Goal: Task Accomplishment & Management: Complete application form

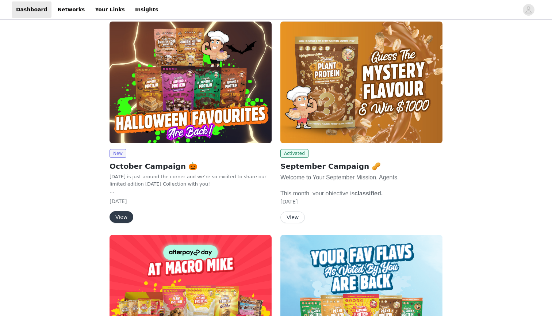
scroll to position [60, 0]
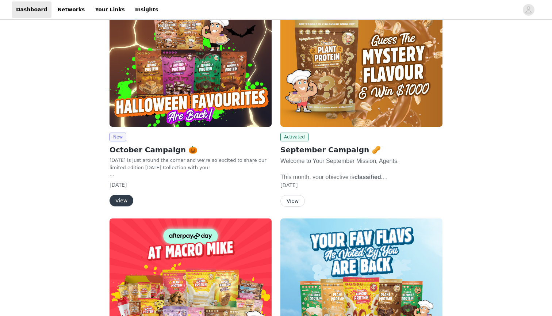
click at [114, 198] on button "View" at bounding box center [122, 201] width 24 height 12
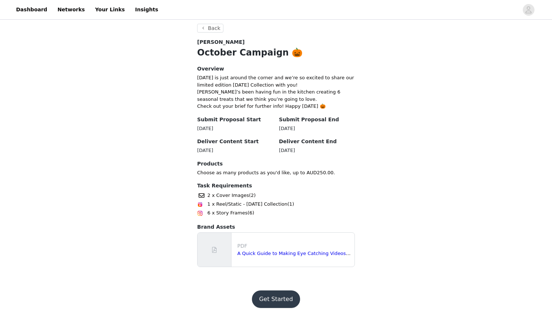
scroll to position [134, 0]
click at [267, 297] on button "Get Started" at bounding box center [276, 300] width 49 height 18
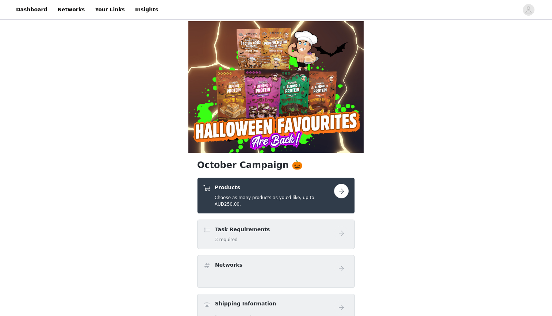
scroll to position [26, 0]
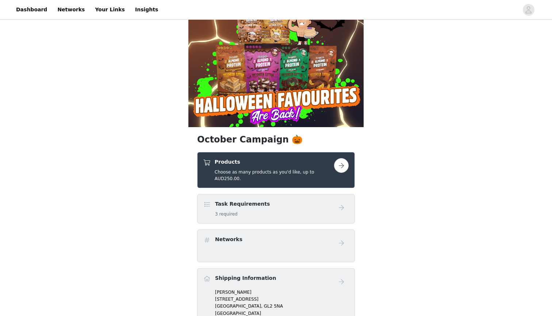
click at [257, 157] on div "Products Choose as many products as you'd like, up to AUD250.00." at bounding box center [276, 170] width 158 height 36
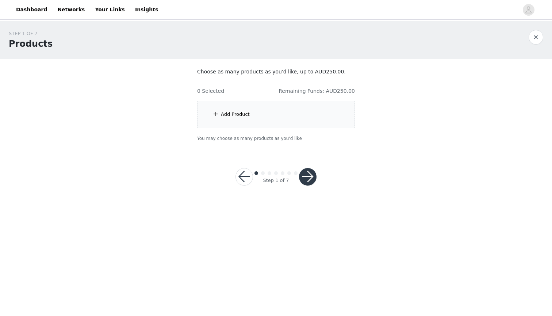
click at [259, 104] on div "Add Product" at bounding box center [276, 114] width 158 height 27
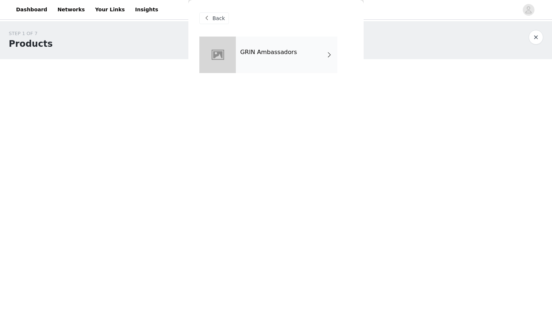
click at [226, 69] on div at bounding box center [217, 55] width 37 height 37
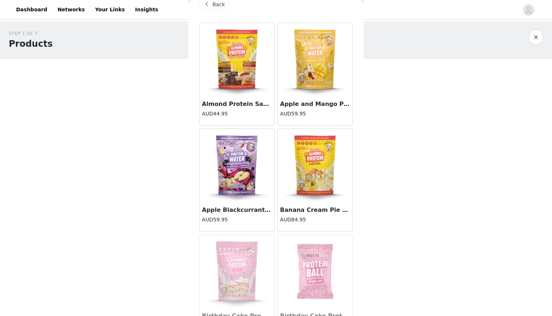
scroll to position [23, 0]
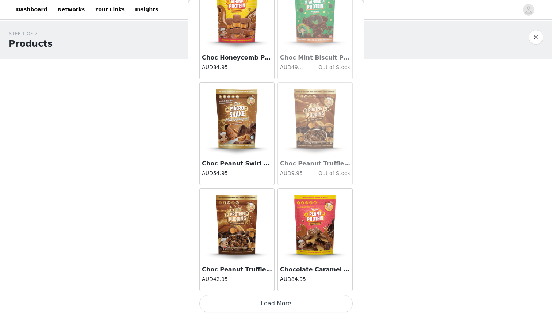
click at [284, 306] on button "Load More" at bounding box center [275, 304] width 153 height 18
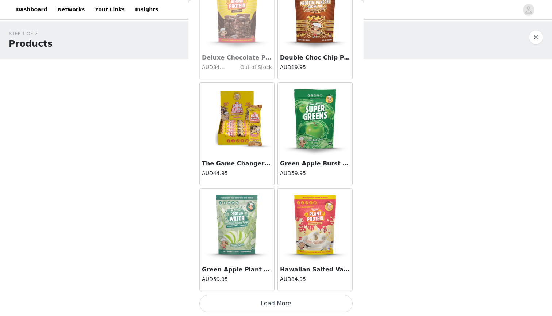
click at [293, 298] on button "Load More" at bounding box center [275, 304] width 153 height 18
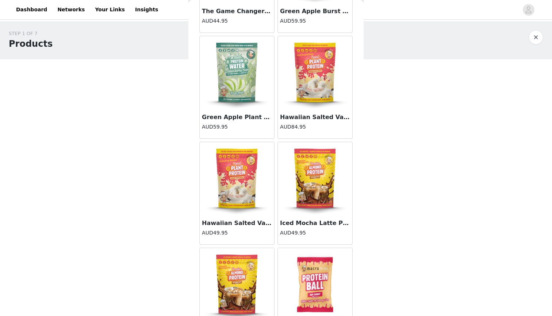
scroll to position [2013, 0]
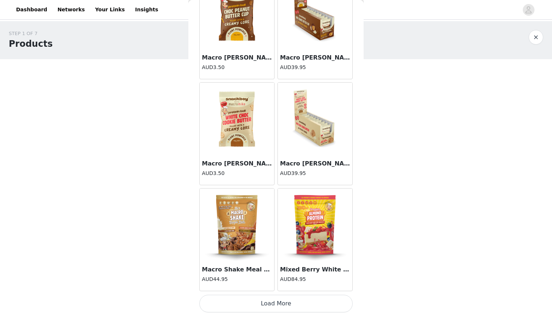
click at [284, 300] on button "Load More" at bounding box center [275, 304] width 153 height 18
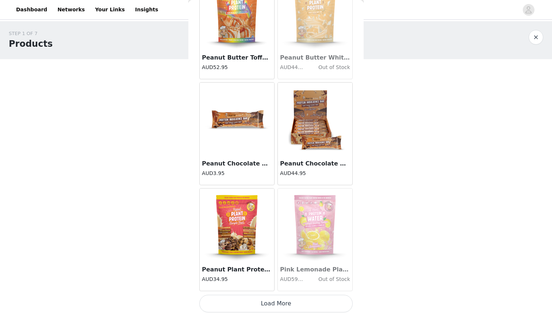
click at [277, 304] on button "Load More" at bounding box center [275, 304] width 153 height 18
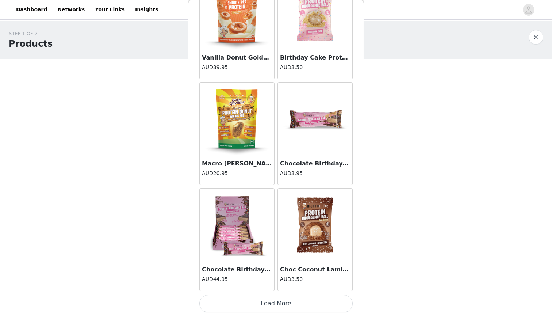
click at [287, 309] on button "Load More" at bounding box center [275, 304] width 153 height 18
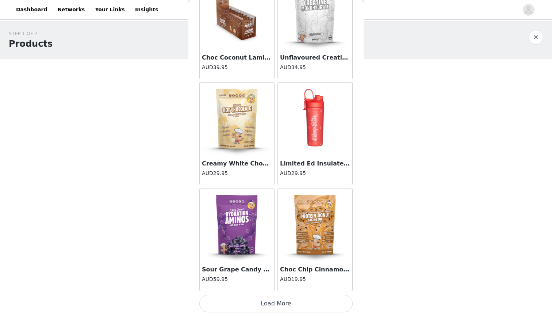
click at [286, 306] on button "Load More" at bounding box center [275, 304] width 153 height 18
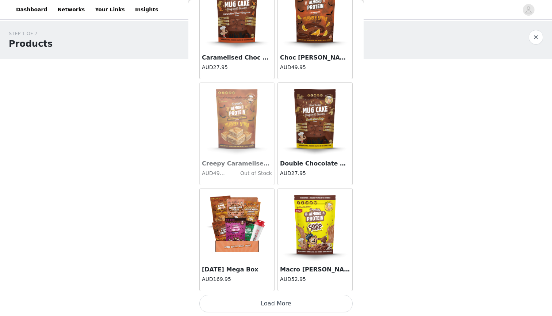
click at [292, 309] on button "Load More" at bounding box center [275, 304] width 153 height 18
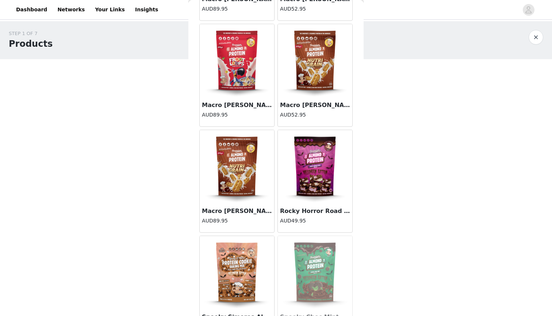
scroll to position [7529, 0]
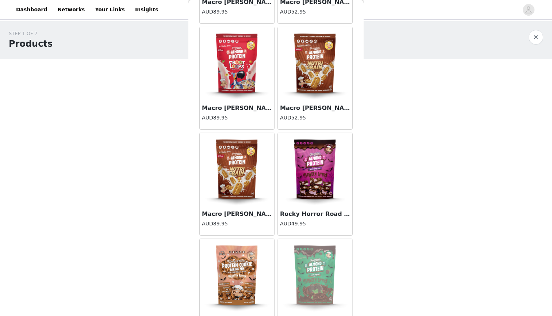
click at [229, 66] on img at bounding box center [236, 63] width 73 height 73
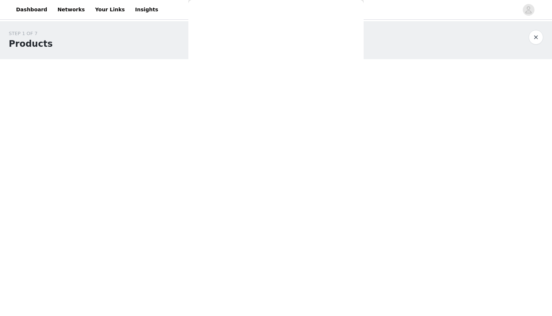
scroll to position [181, 0]
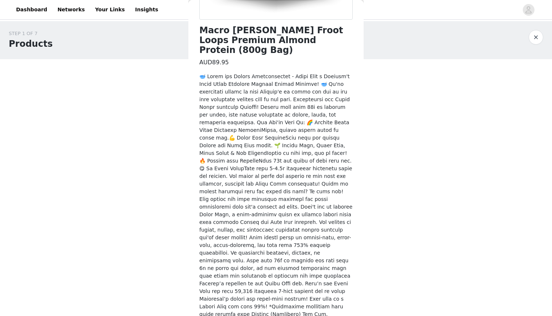
click at [282, 309] on div "Macro [PERSON_NAME] Froot Loops Premium Almond Protein (800g Bag) AUD89.95 Add …" at bounding box center [275, 101] width 153 height 493
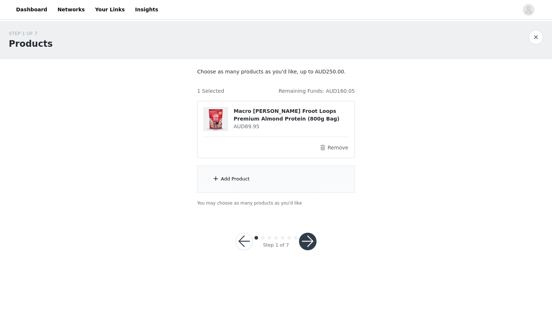
click at [239, 179] on div "Add Product" at bounding box center [235, 178] width 29 height 7
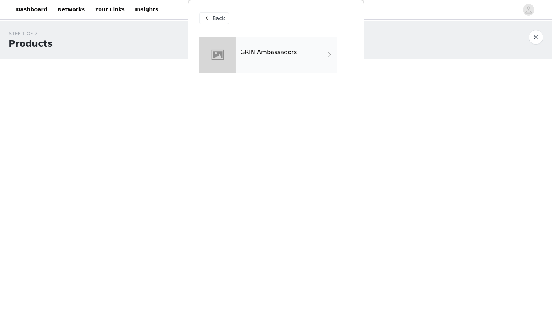
click at [228, 44] on div at bounding box center [217, 55] width 37 height 37
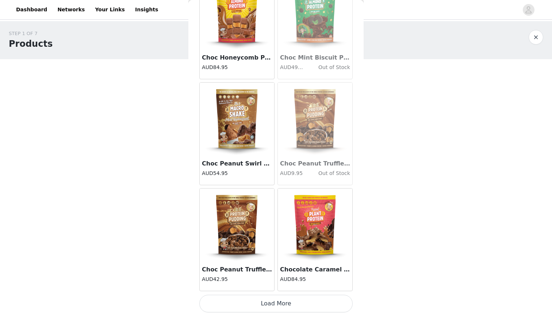
click at [268, 312] on button "Load More" at bounding box center [275, 304] width 153 height 18
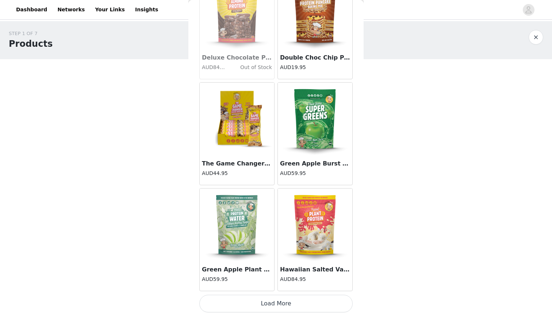
click at [249, 305] on button "Load More" at bounding box center [275, 304] width 153 height 18
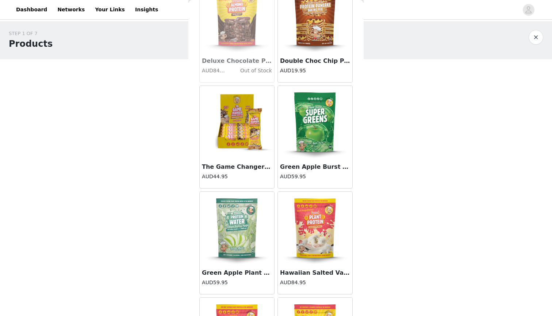
scroll to position [0, 0]
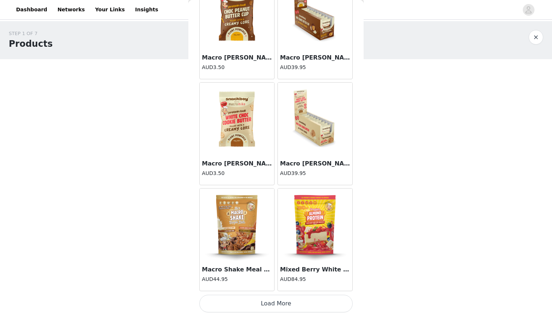
click at [265, 295] on button "Load More" at bounding box center [275, 304] width 153 height 18
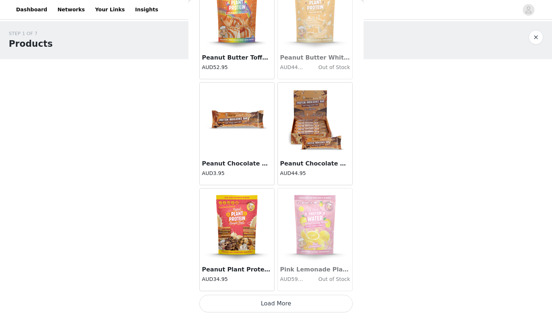
click at [267, 305] on button "Load More" at bounding box center [275, 304] width 153 height 18
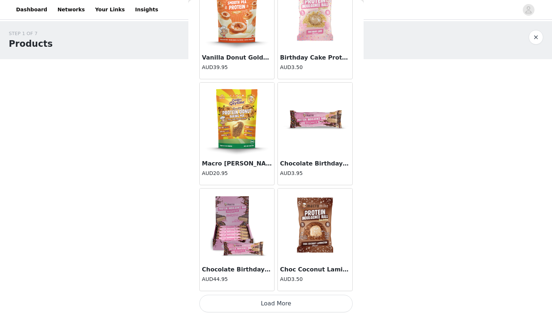
click at [271, 302] on button "Load More" at bounding box center [275, 304] width 153 height 18
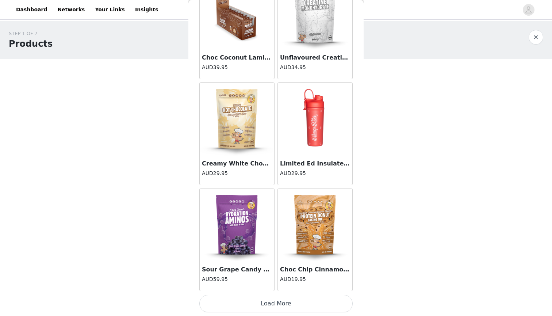
click at [291, 311] on button "Load More" at bounding box center [275, 304] width 153 height 18
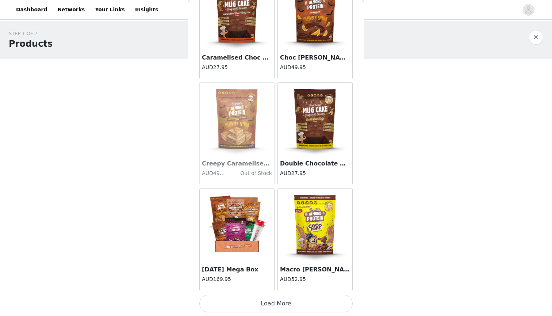
scroll to position [7156, 0]
click at [261, 305] on button "Load More" at bounding box center [275, 304] width 153 height 18
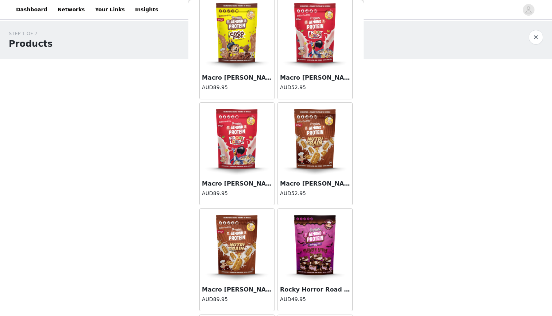
scroll to position [7412, 0]
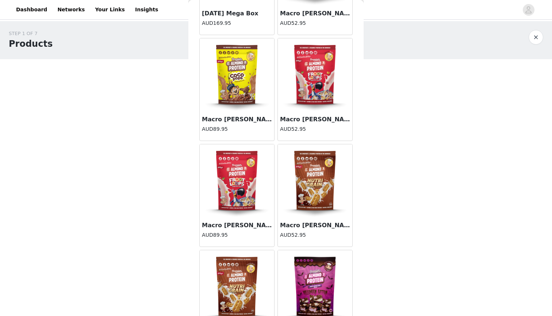
click at [309, 91] on img at bounding box center [315, 74] width 73 height 73
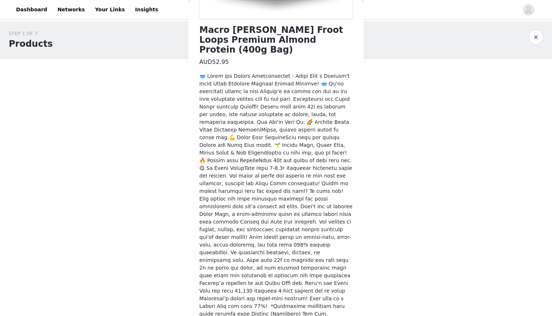
scroll to position [181, 0]
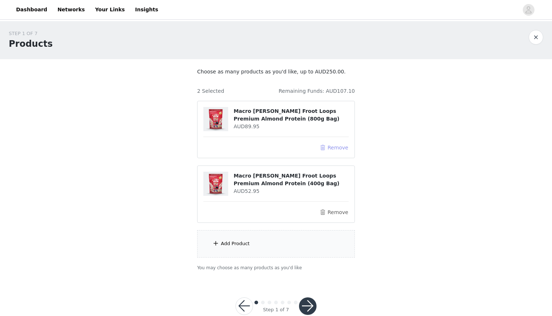
click at [325, 144] on button "Remove" at bounding box center [334, 147] width 29 height 9
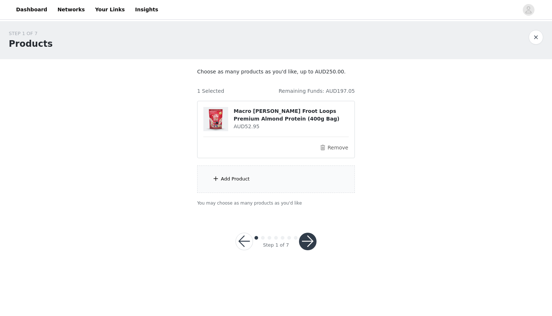
click at [231, 179] on div "Add Product" at bounding box center [235, 178] width 29 height 7
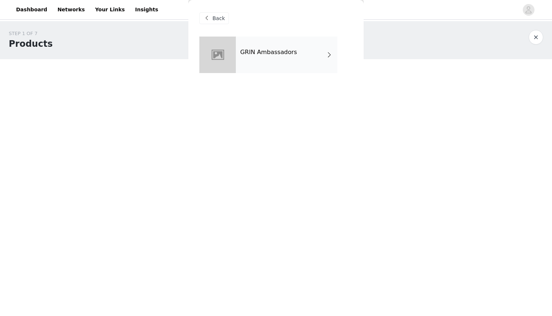
click at [213, 50] on div at bounding box center [217, 55] width 37 height 37
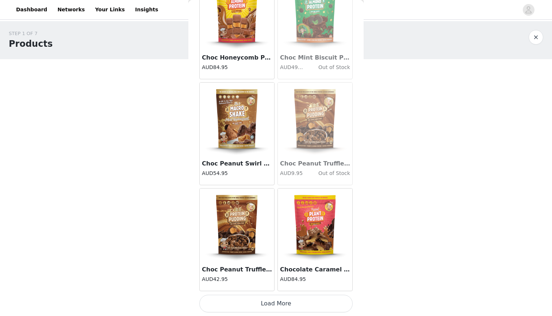
scroll to position [0, 0]
click at [294, 304] on button "Load More" at bounding box center [275, 304] width 153 height 18
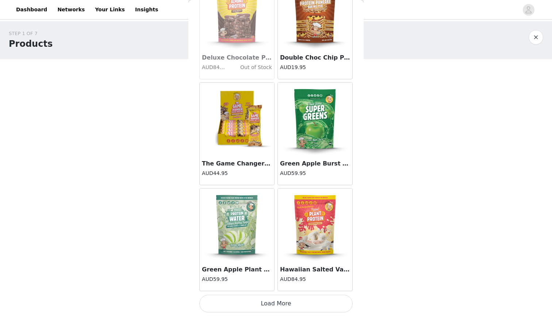
click at [291, 299] on button "Load More" at bounding box center [275, 304] width 153 height 18
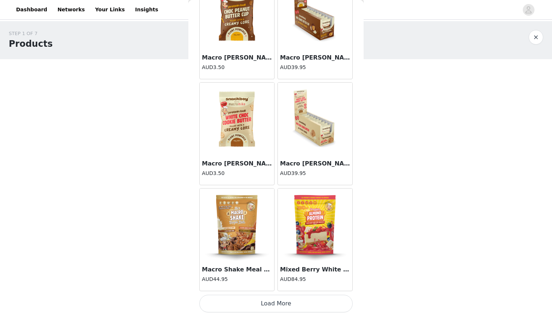
click at [284, 306] on button "Load More" at bounding box center [275, 304] width 153 height 18
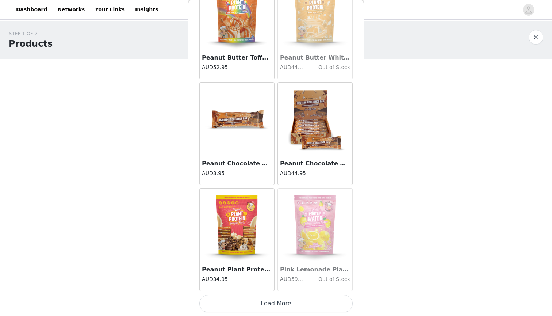
click at [283, 301] on button "Load More" at bounding box center [275, 304] width 153 height 18
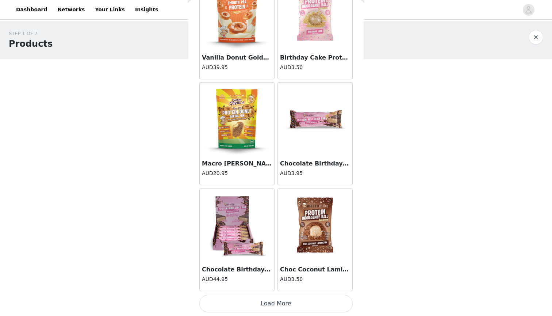
click at [282, 300] on button "Load More" at bounding box center [275, 304] width 153 height 18
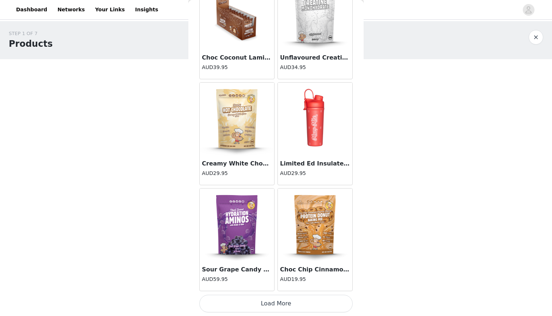
click at [282, 298] on button "Load More" at bounding box center [275, 304] width 153 height 18
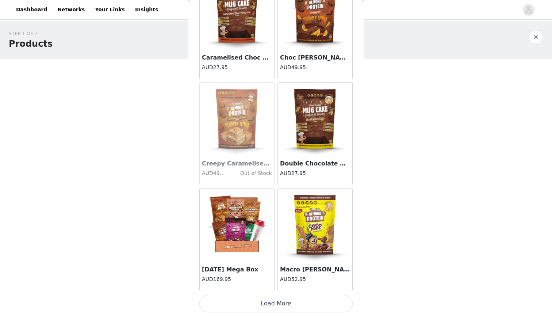
click at [283, 304] on button "Load More" at bounding box center [275, 304] width 153 height 18
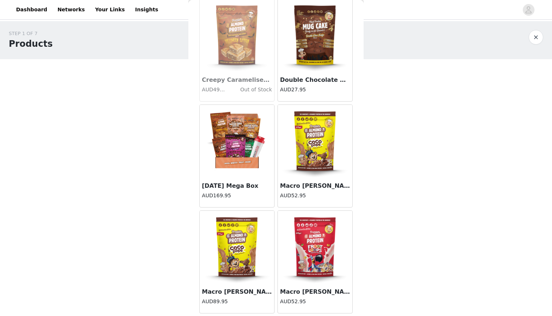
click at [324, 154] on img at bounding box center [315, 141] width 73 height 73
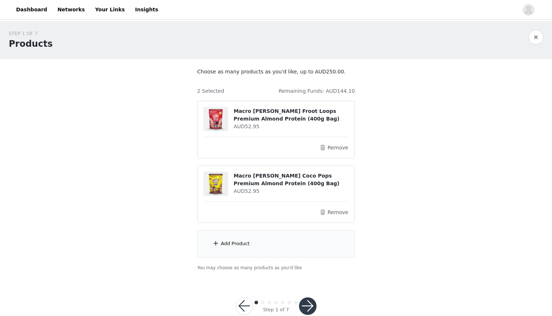
click at [246, 238] on div "Add Product" at bounding box center [276, 243] width 158 height 27
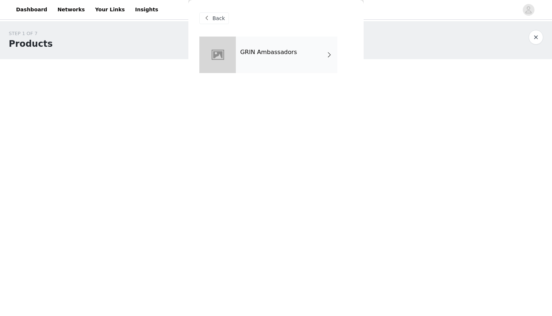
click at [230, 45] on div at bounding box center [217, 55] width 37 height 37
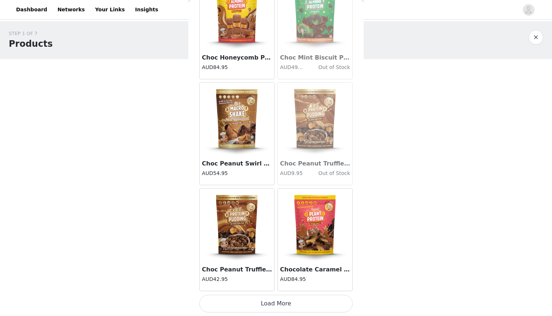
click at [291, 301] on button "Load More" at bounding box center [275, 304] width 153 height 18
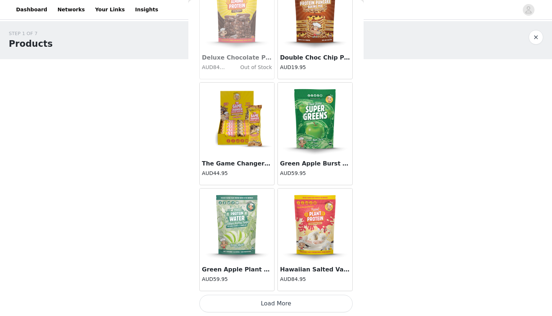
click at [288, 303] on button "Load More" at bounding box center [275, 304] width 153 height 18
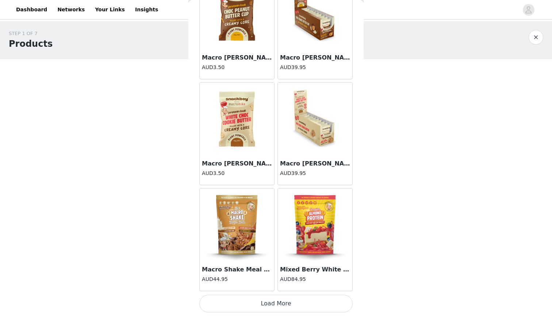
click at [282, 301] on button "Load More" at bounding box center [275, 304] width 153 height 18
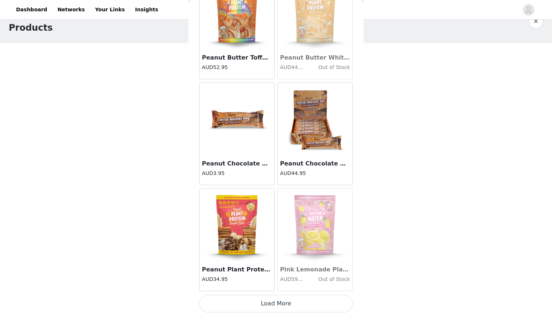
click at [273, 306] on button "Load More" at bounding box center [275, 304] width 153 height 18
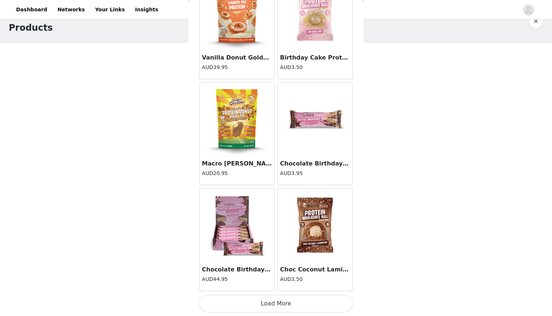
click at [280, 300] on button "Load More" at bounding box center [275, 304] width 153 height 18
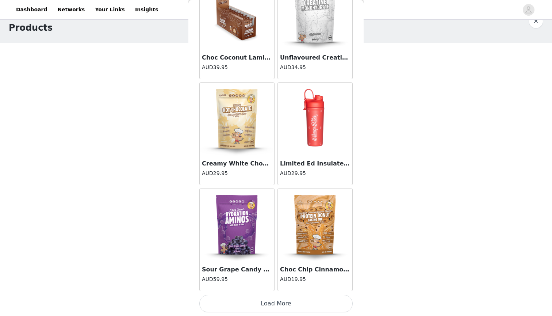
click at [287, 308] on button "Load More" at bounding box center [275, 304] width 153 height 18
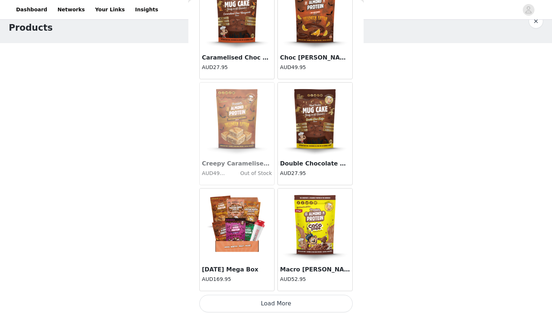
click at [268, 304] on button "Load More" at bounding box center [275, 304] width 153 height 18
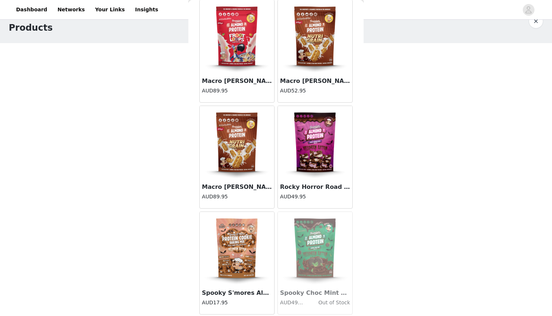
click at [237, 246] on img at bounding box center [236, 248] width 73 height 73
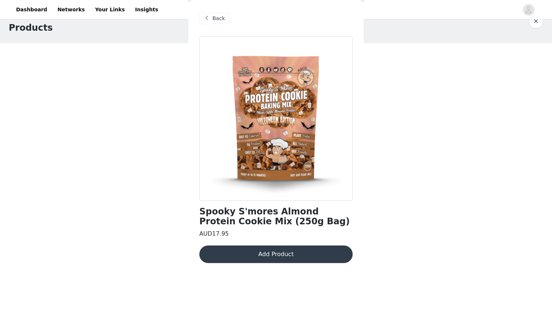
click at [281, 255] on button "Add Product" at bounding box center [275, 254] width 153 height 18
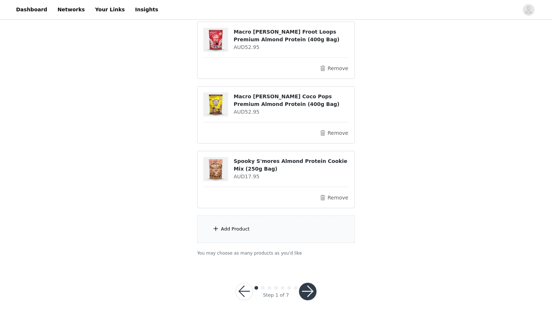
click at [240, 240] on div "Add Product" at bounding box center [276, 228] width 158 height 27
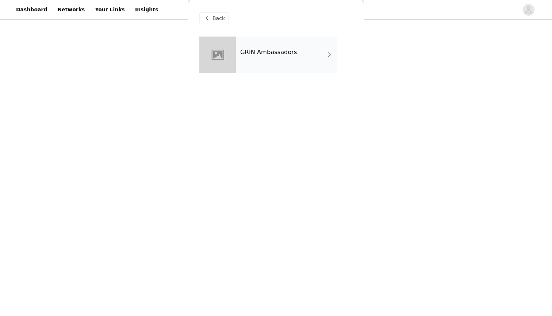
click at [226, 55] on div at bounding box center [217, 55] width 37 height 37
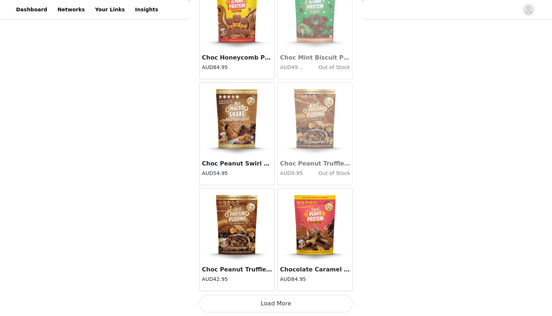
scroll to position [81, 0]
click at [270, 302] on button "Load More" at bounding box center [275, 304] width 153 height 18
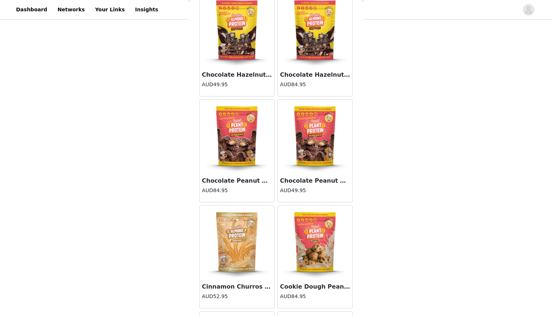
scroll to position [1344, 0]
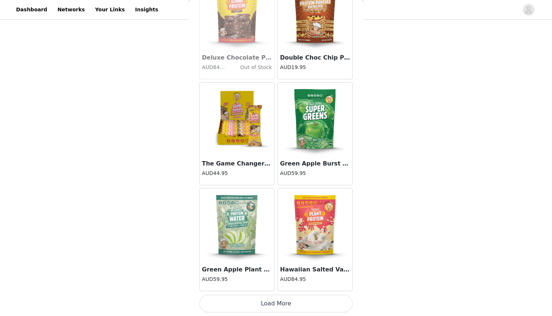
click at [276, 303] on button "Load More" at bounding box center [275, 304] width 153 height 18
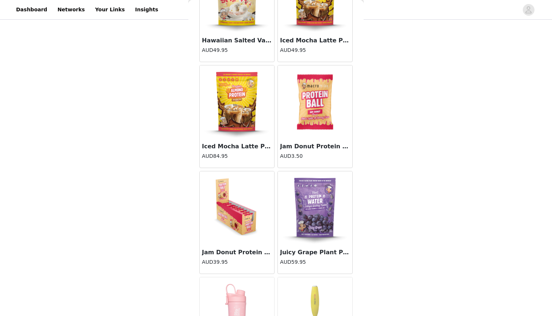
scroll to position [2201, 0]
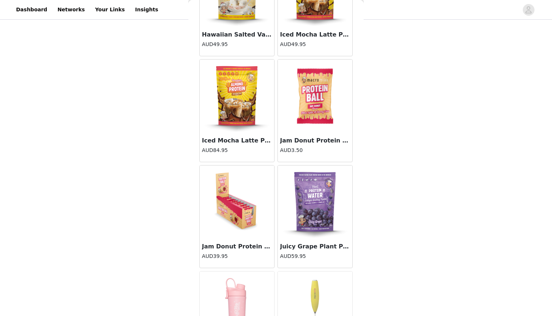
click at [303, 226] on img at bounding box center [315, 201] width 73 height 73
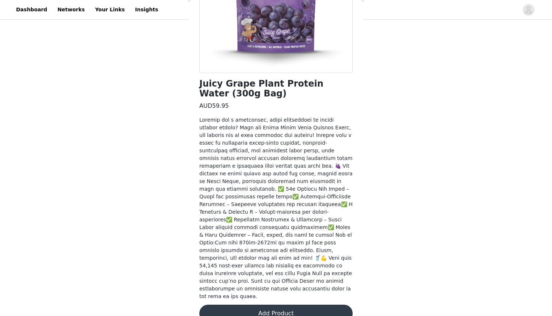
scroll to position [127, 0]
click at [306, 305] on button "Add Product" at bounding box center [275, 314] width 153 height 18
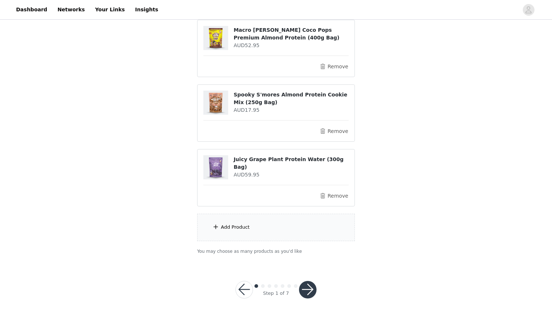
scroll to position [145, 0]
click at [308, 294] on button "button" at bounding box center [308, 290] width 18 height 18
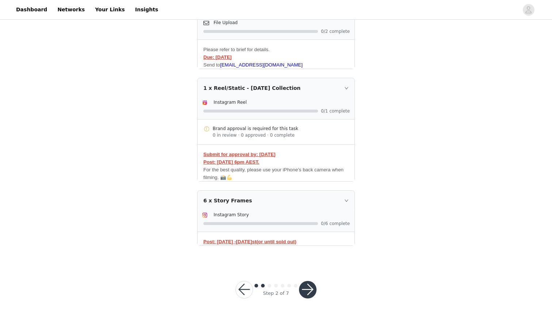
scroll to position [178, 0]
click at [308, 286] on button "button" at bounding box center [308, 290] width 18 height 18
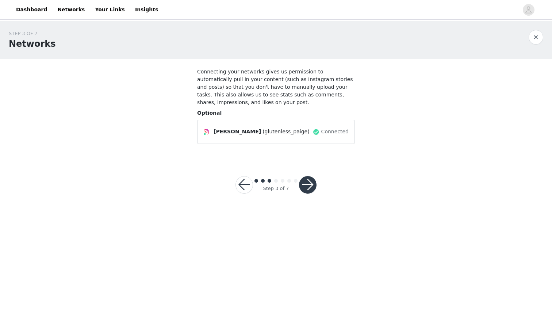
click at [300, 189] on button "button" at bounding box center [308, 185] width 18 height 18
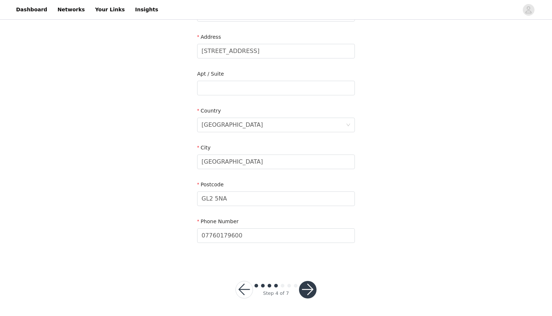
scroll to position [145, 0]
click at [309, 286] on button "button" at bounding box center [308, 290] width 18 height 18
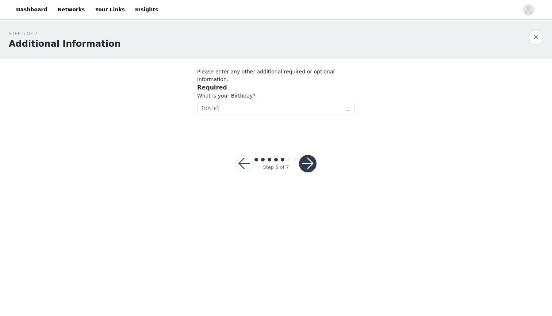
click at [309, 158] on button "button" at bounding box center [308, 164] width 18 height 18
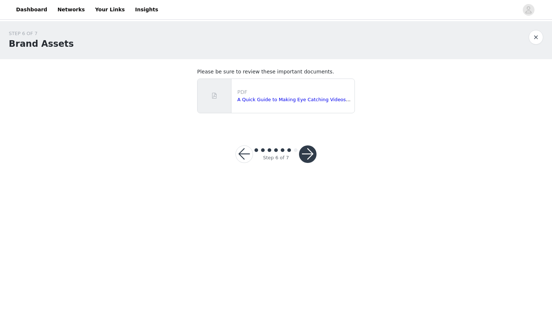
click at [309, 158] on button "button" at bounding box center [308, 154] width 18 height 18
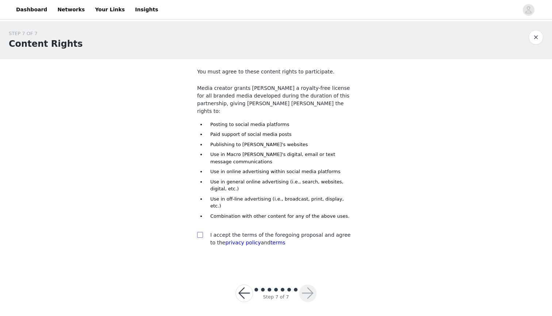
click at [201, 232] on input "checkbox" at bounding box center [199, 234] width 5 height 5
checkbox input "true"
click at [310, 284] on button "button" at bounding box center [308, 293] width 18 height 18
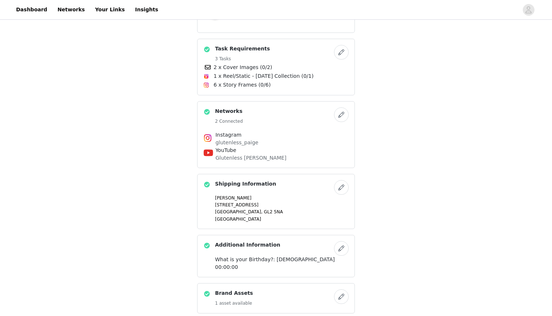
scroll to position [292, 0]
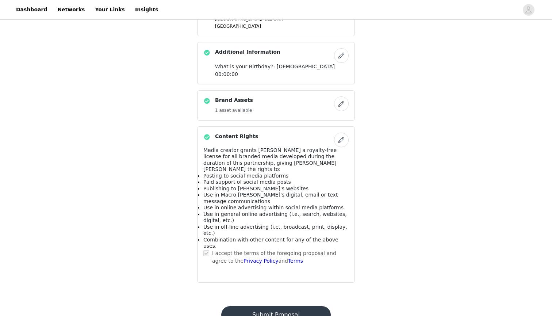
click at [301, 306] on button "Submit Proposal" at bounding box center [275, 315] width 109 height 18
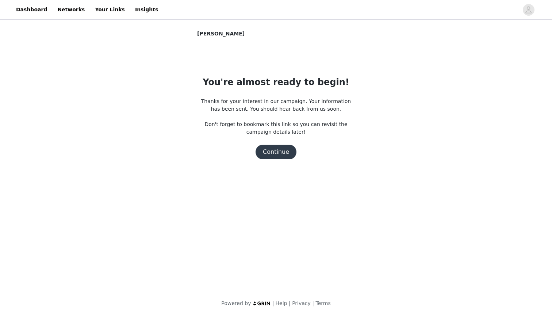
scroll to position [0, 0]
click at [272, 149] on button "Continue" at bounding box center [276, 152] width 41 height 15
